Goal: Information Seeking & Learning: Learn about a topic

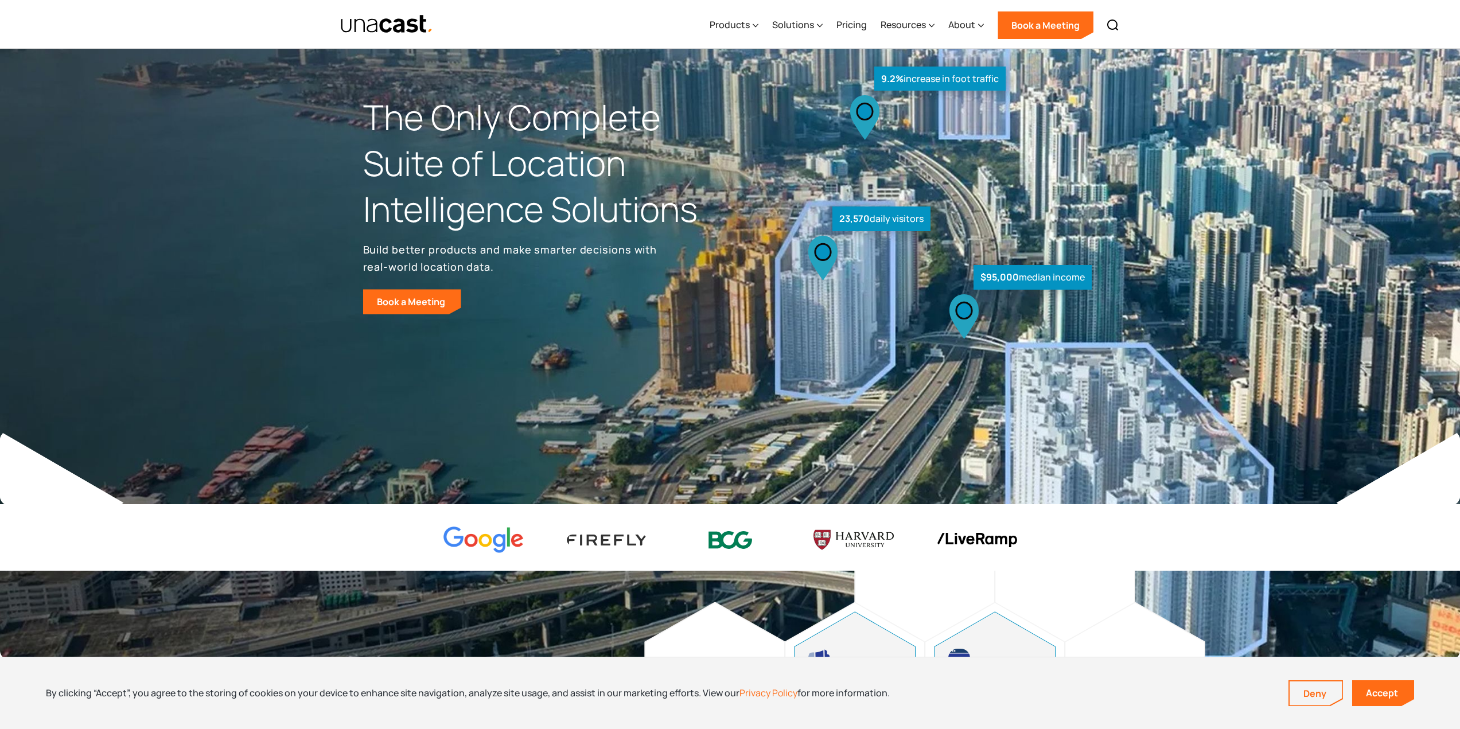
click at [608, 258] on p "Build better products and make smarter decisions with real-world location data." at bounding box center [512, 258] width 298 height 34
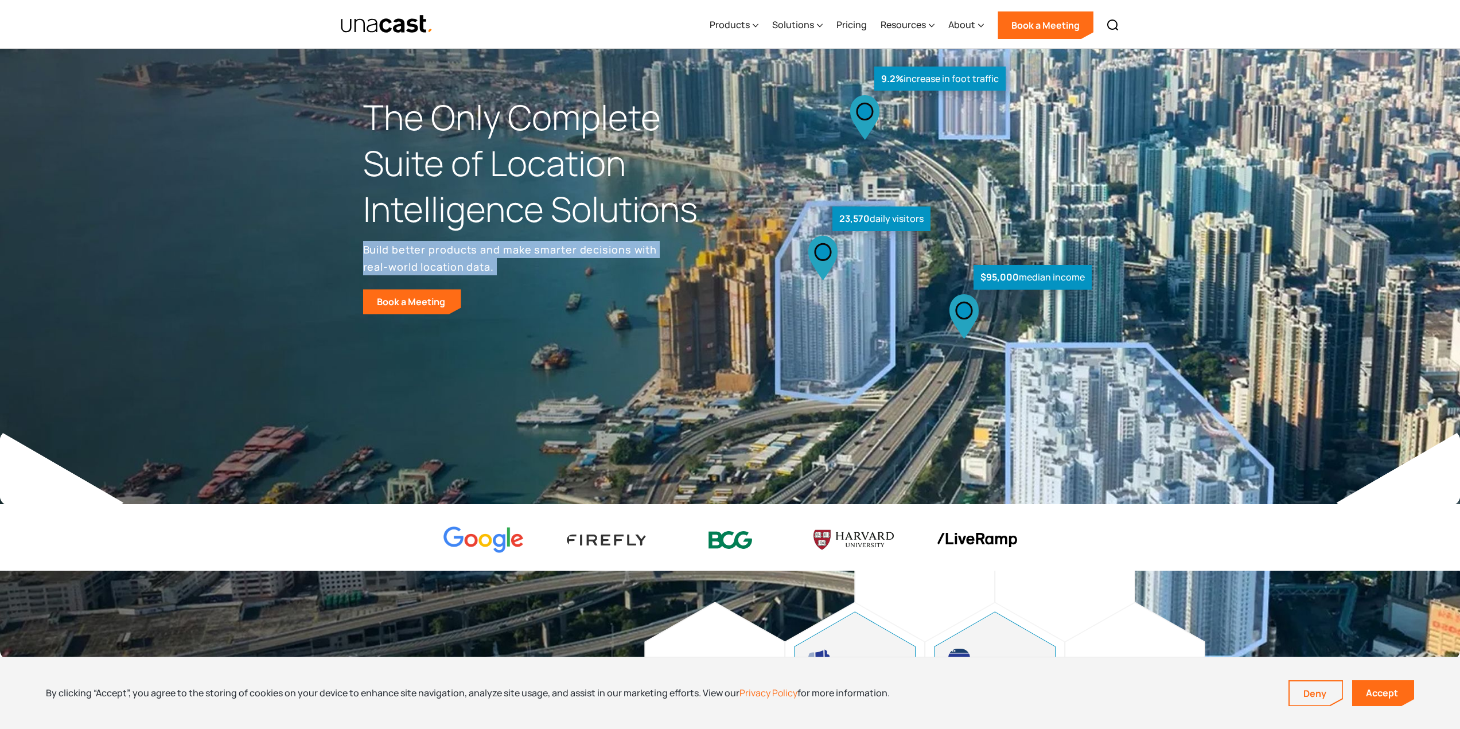
click at [608, 258] on p "Build better products and make smarter decisions with real-world location data." at bounding box center [512, 258] width 298 height 34
click at [648, 270] on p "Build better products and make smarter decisions with real-world location data." at bounding box center [512, 258] width 298 height 34
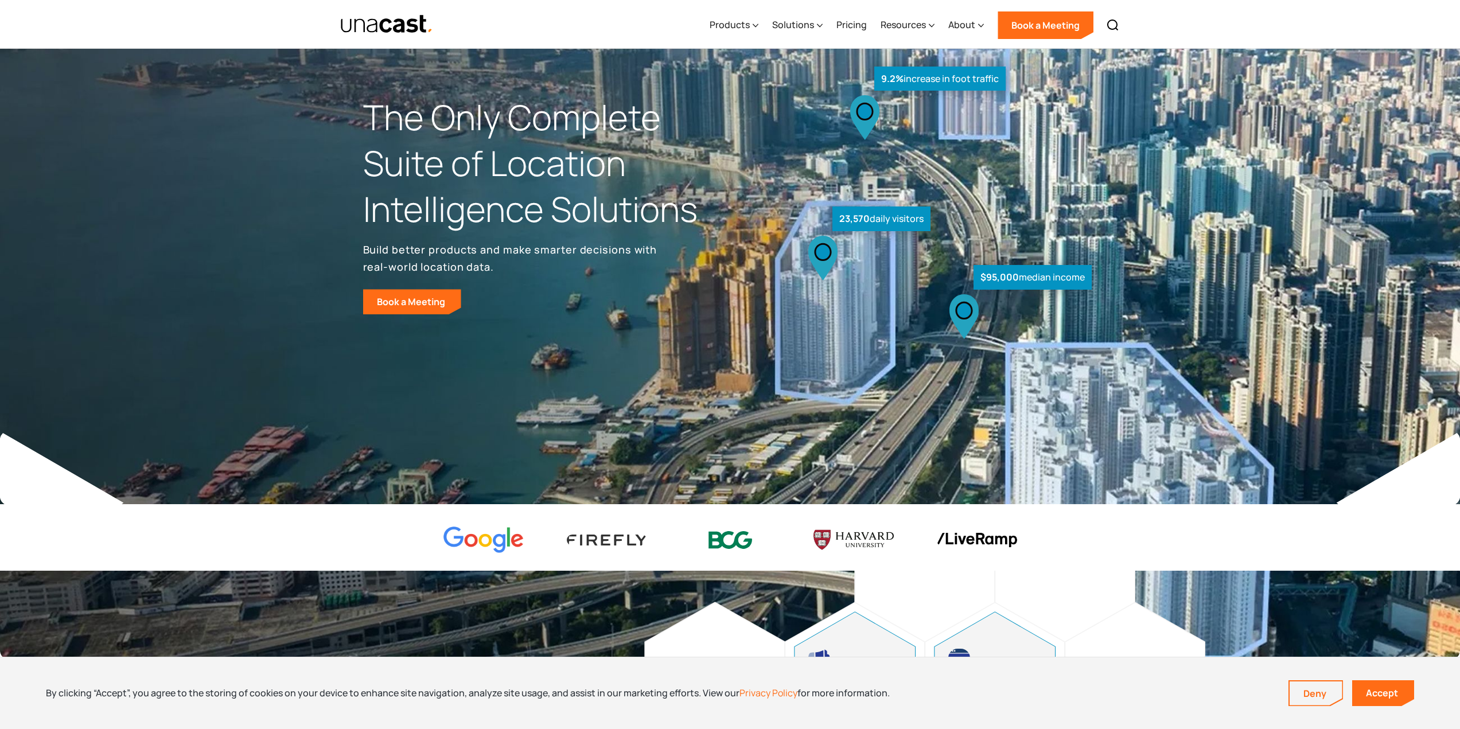
click at [765, 29] on div "Products Location Intelligence Global Location Data Foot Traffic Data Location …" at bounding box center [914, 24] width 423 height 49
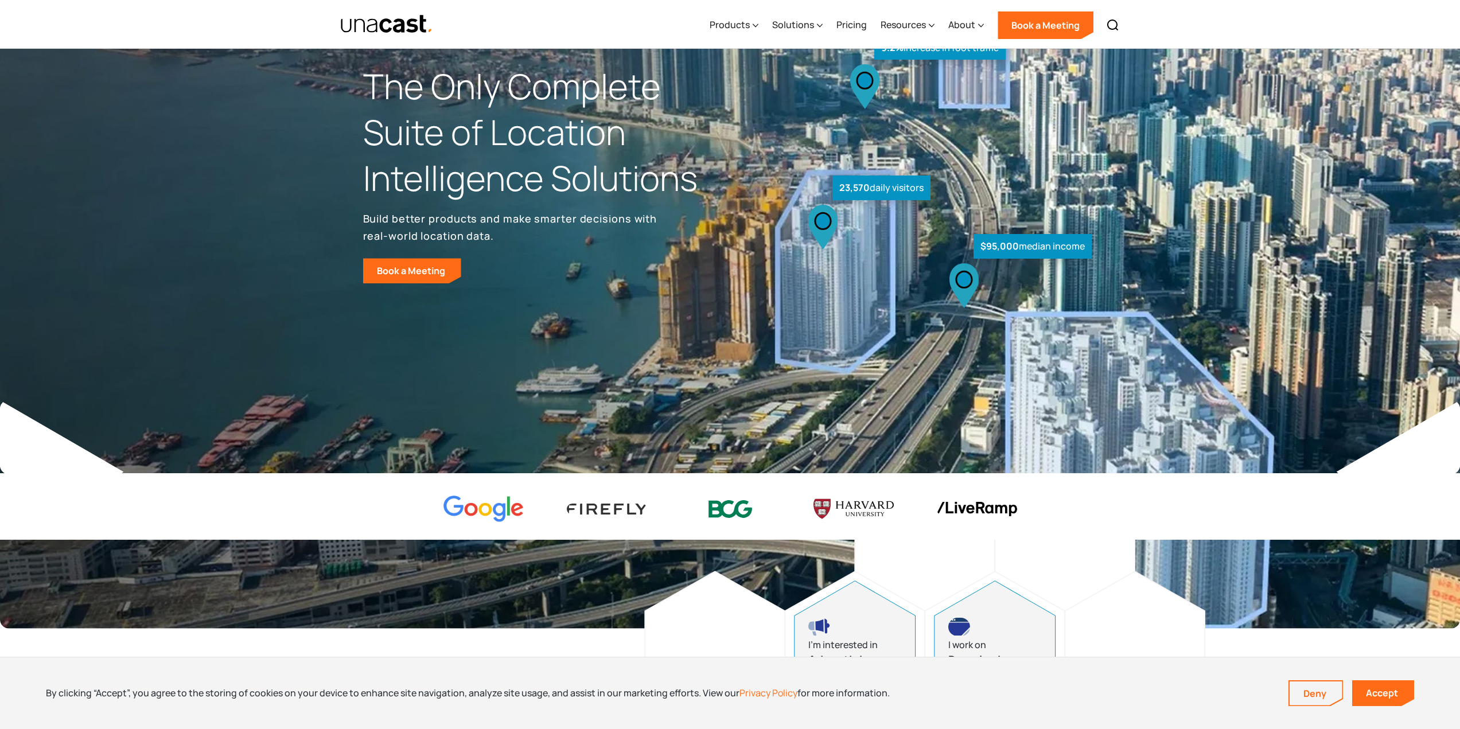
scroll to position [57, 0]
